Goal: Obtain resource: Obtain resource

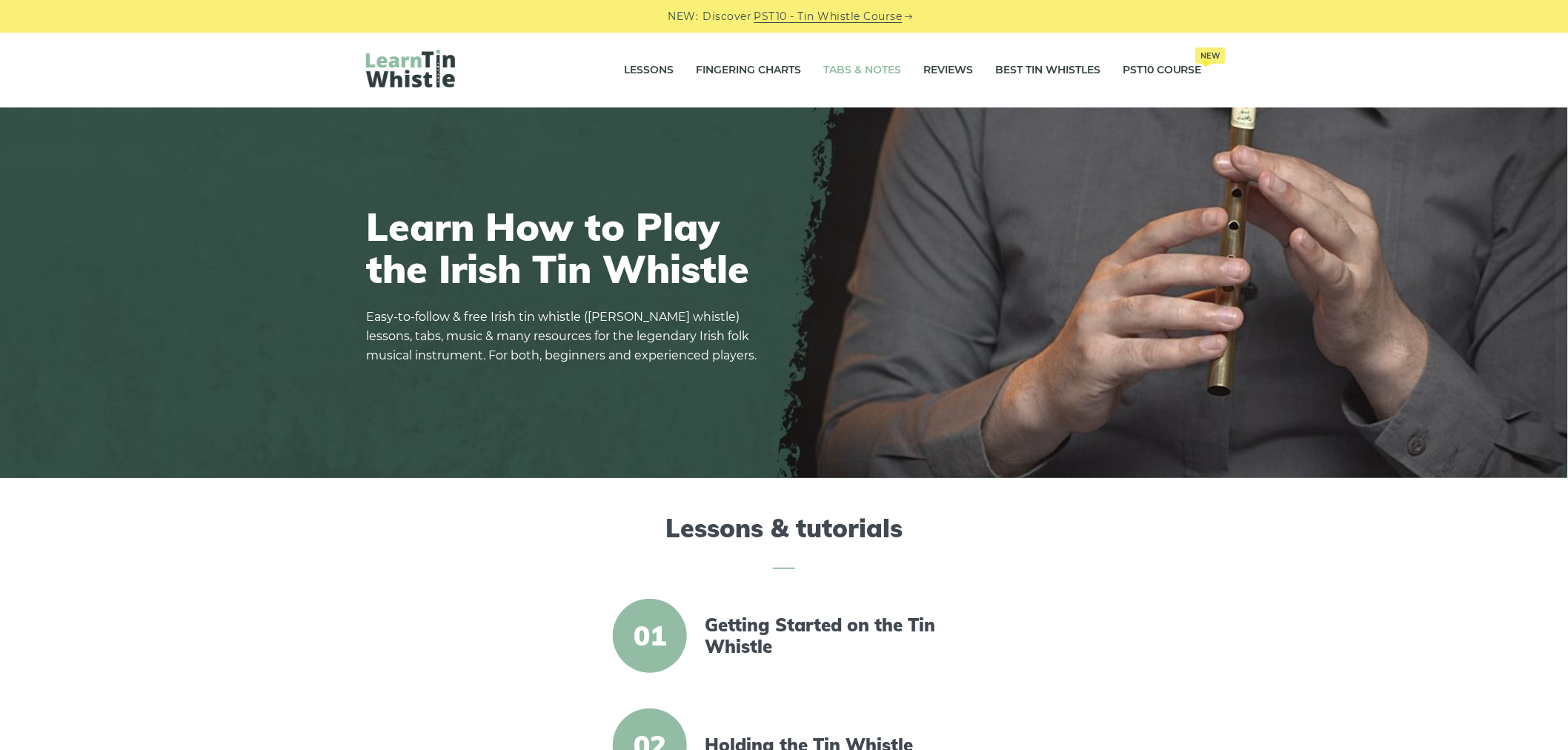
drag, startPoint x: 853, startPoint y: 66, endPoint x: 833, endPoint y: 72, distance: 20.9
click at [856, 65] on link "Tabs & Notes" at bounding box center [861, 71] width 77 height 37
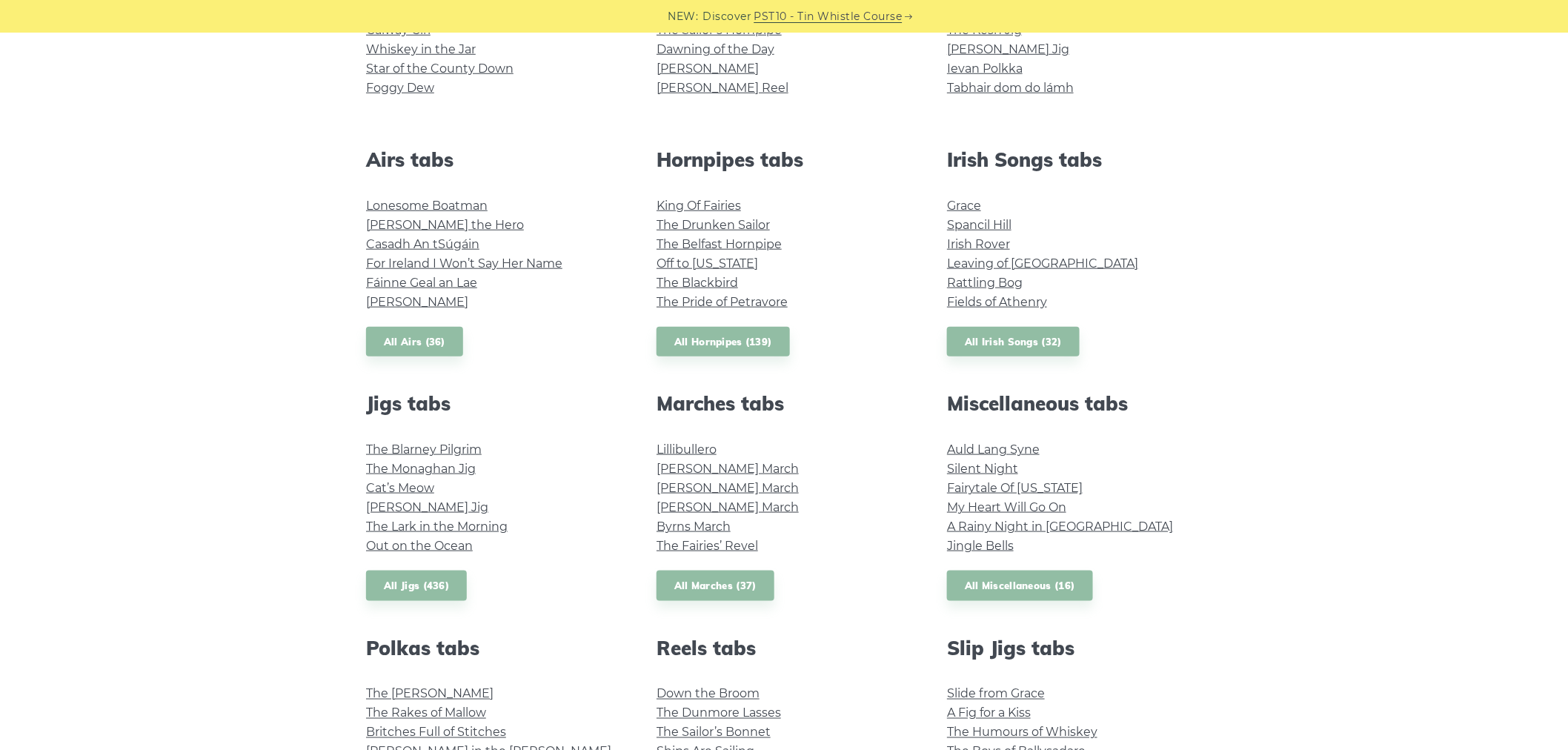
scroll to position [494, 0]
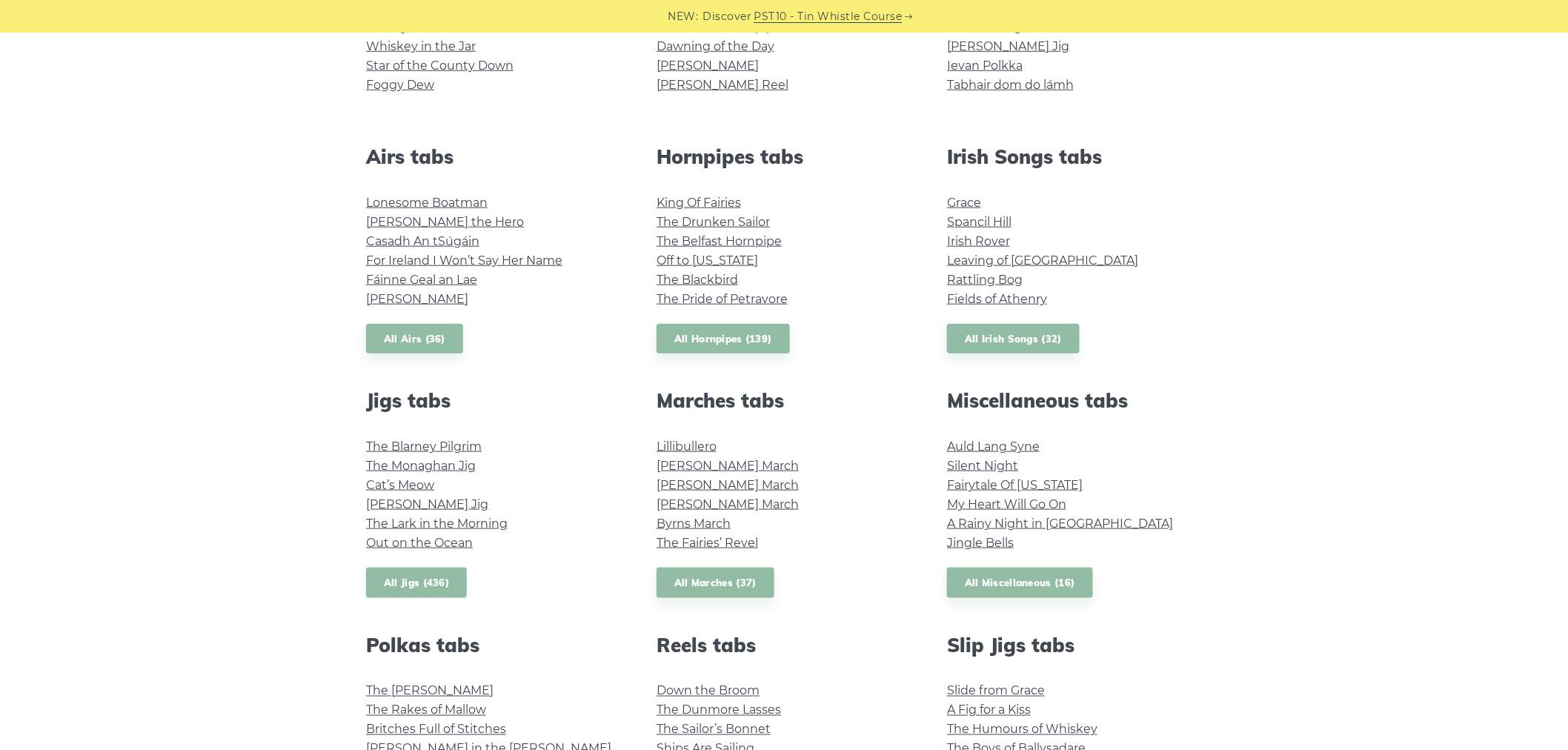
click at [412, 581] on link "All Jigs (436)" at bounding box center [416, 583] width 100 height 31
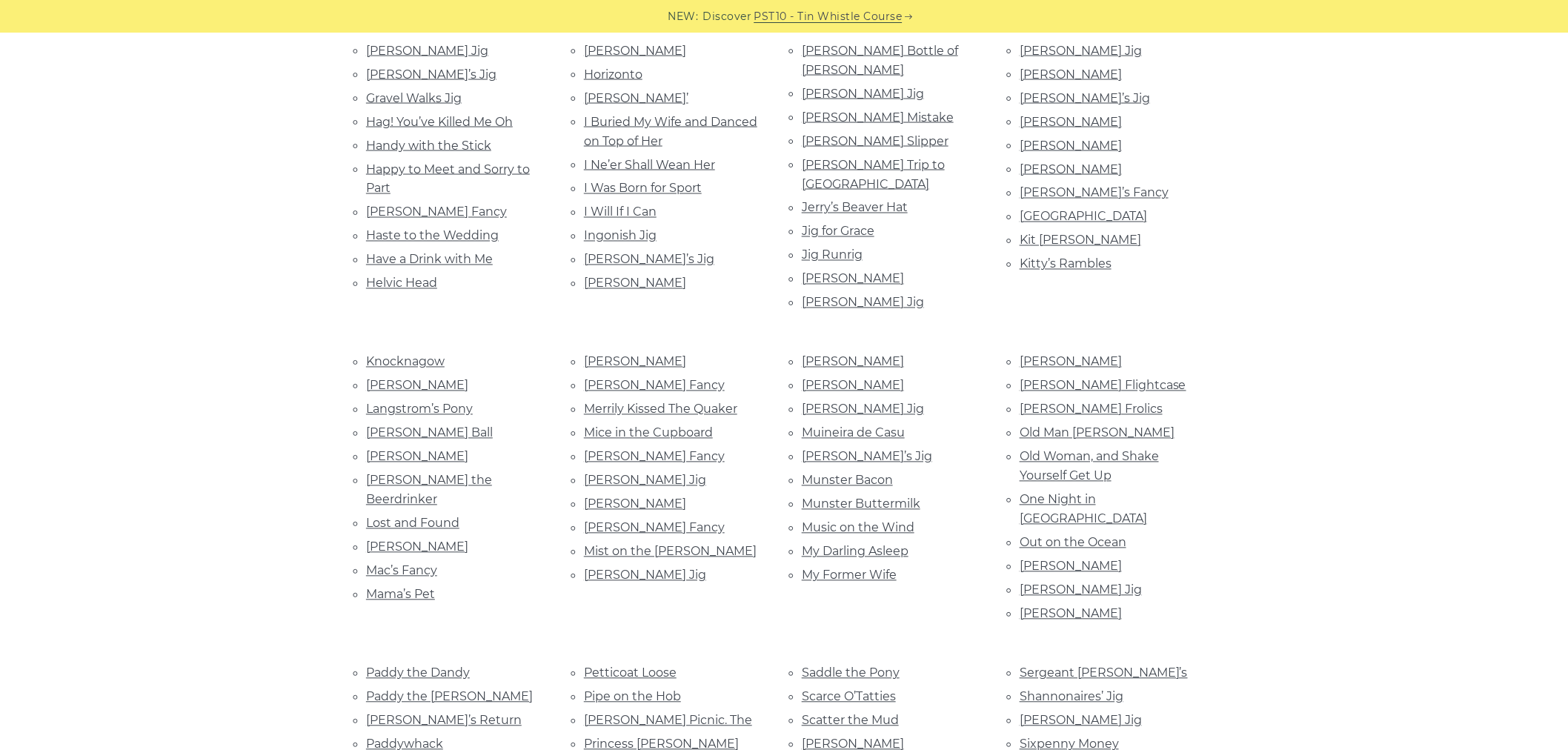
scroll to position [988, 0]
click at [1062, 535] on link "Out on the Ocean" at bounding box center [1073, 542] width 106 height 14
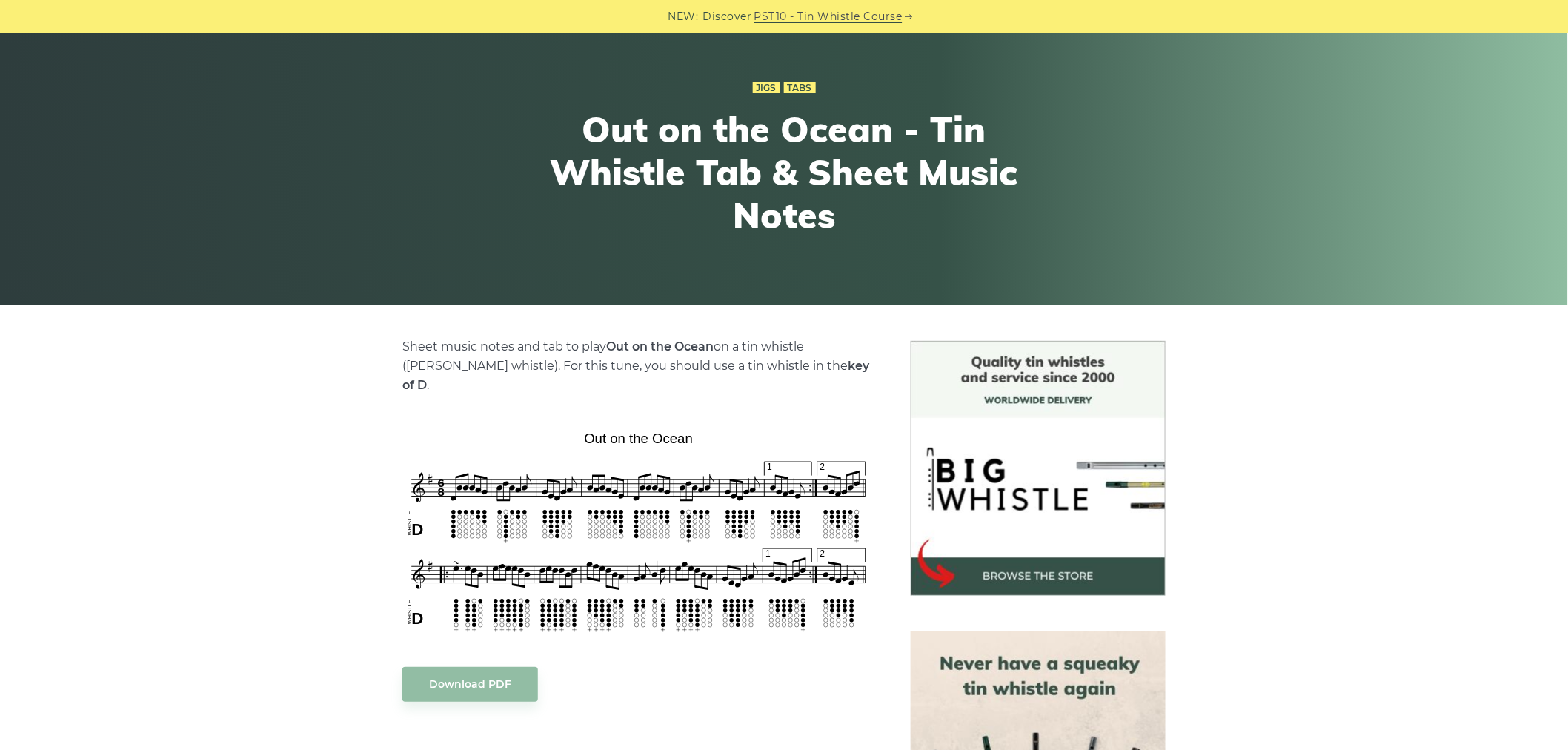
scroll to position [164, 0]
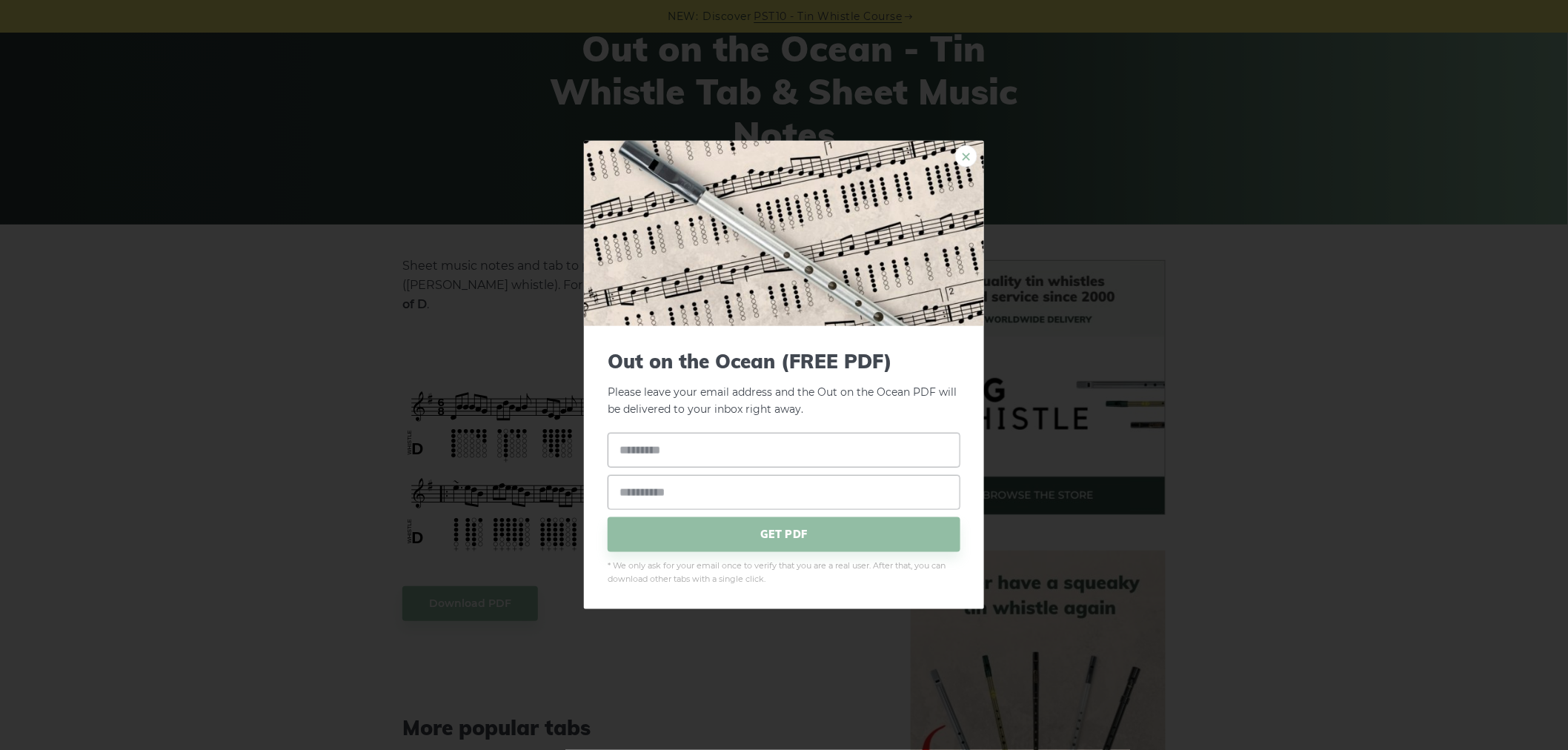
click at [970, 156] on link "×" at bounding box center [966, 157] width 22 height 22
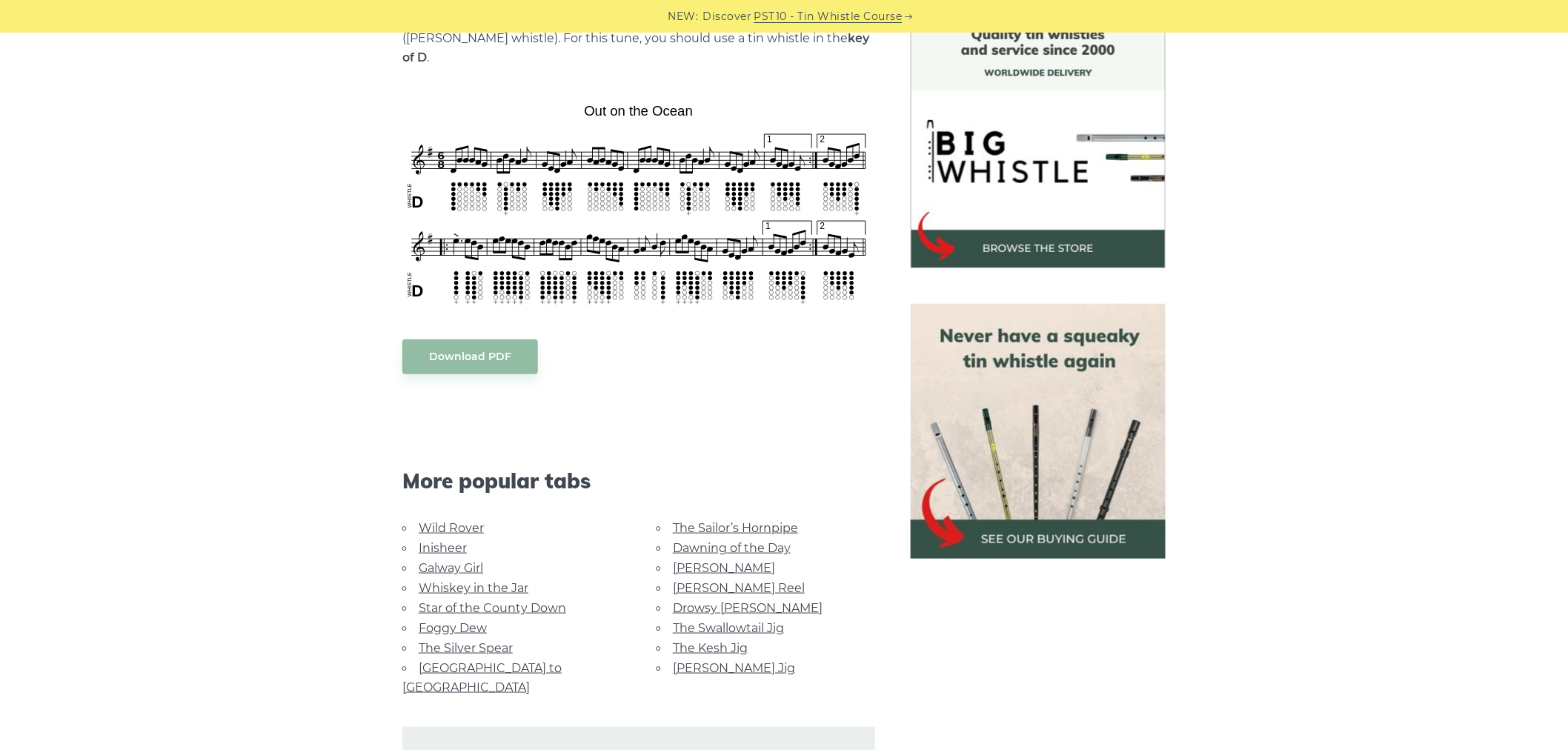
scroll to position [83, 0]
